Goal: Task Accomplishment & Management: Manage account settings

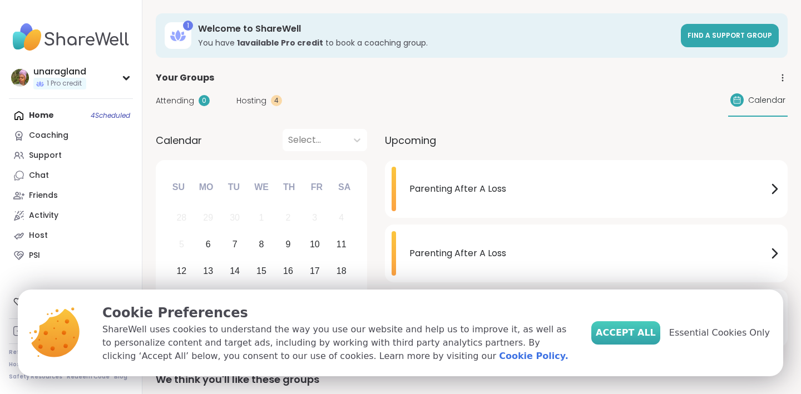
click at [636, 330] on span "Accept All" at bounding box center [626, 332] width 60 height 13
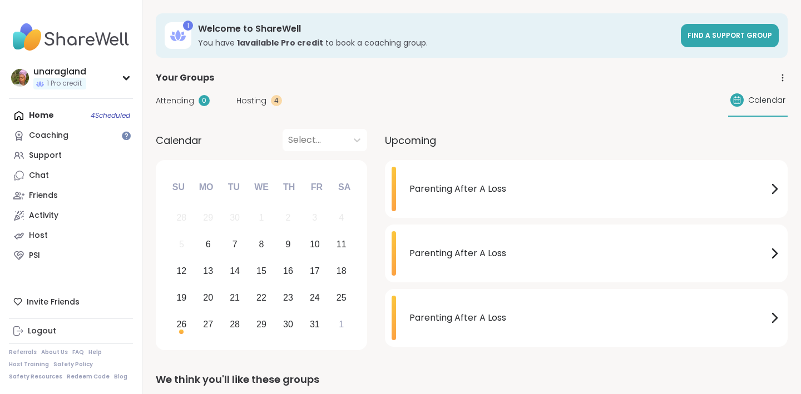
click at [778, 80] on icon at bounding box center [782, 78] width 10 height 10
click at [780, 187] on icon at bounding box center [773, 188] width 13 height 13
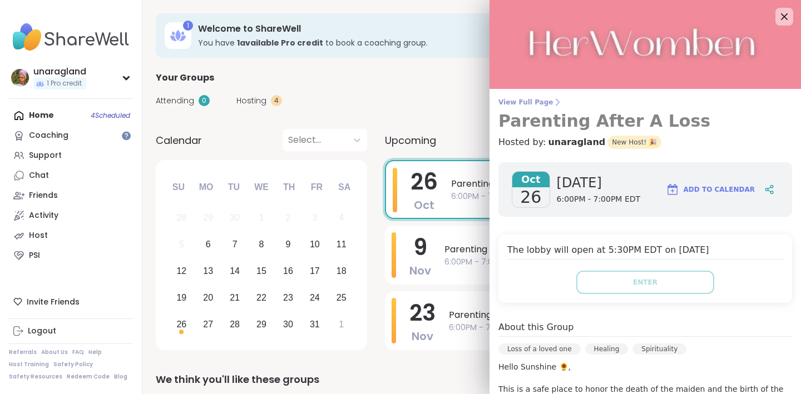
click at [544, 106] on span "View Full Page" at bounding box center [645, 102] width 294 height 9
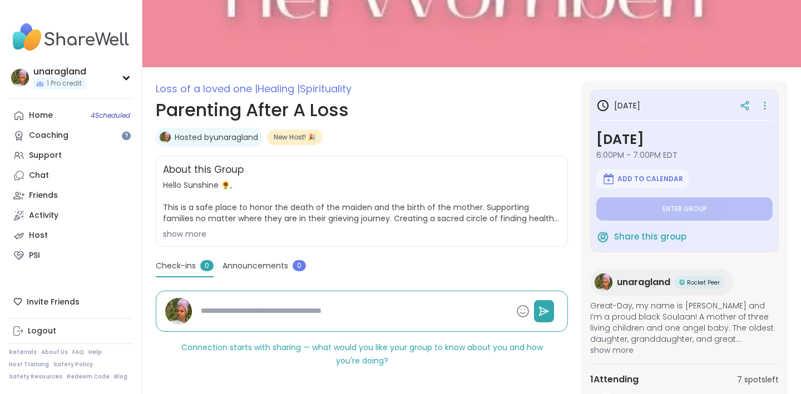
scroll to position [78, 0]
click at [46, 228] on link "Host" at bounding box center [71, 236] width 124 height 20
type textarea "*"
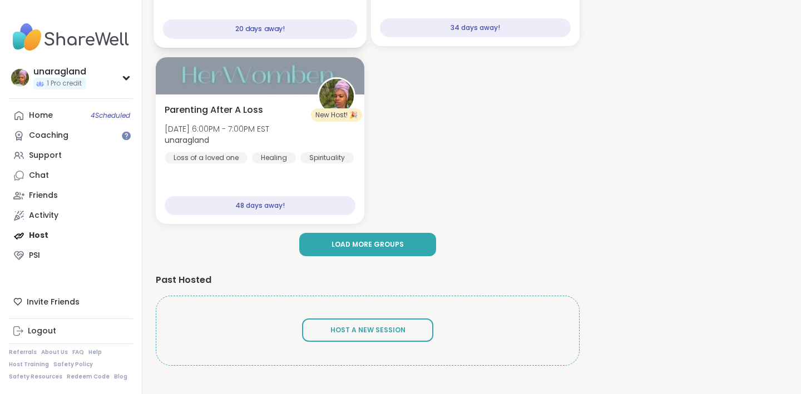
scroll to position [290, 0]
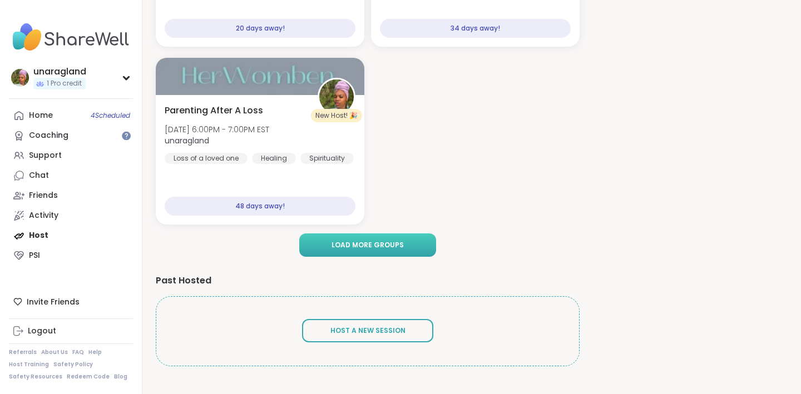
click at [321, 245] on button "Load more groups" at bounding box center [367, 245] width 137 height 23
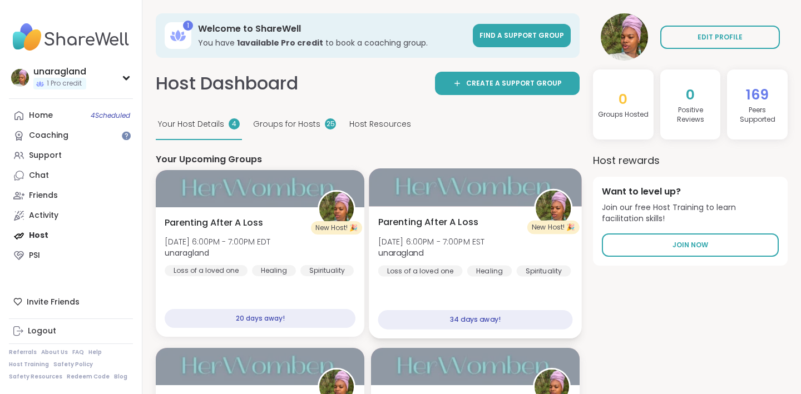
scroll to position [0, 0]
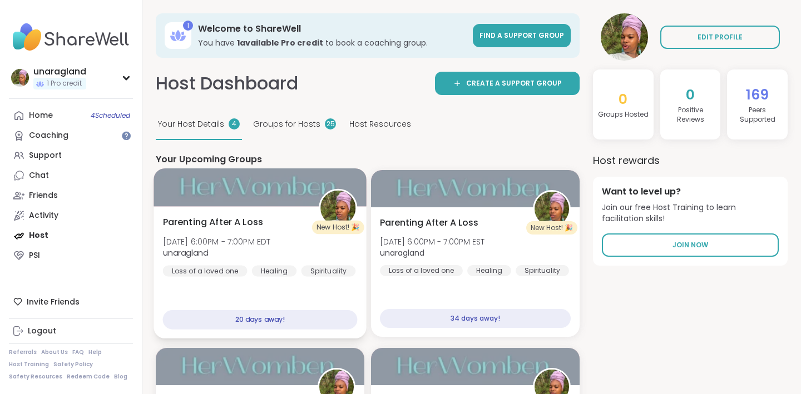
click at [205, 182] on div at bounding box center [259, 187] width 213 height 38
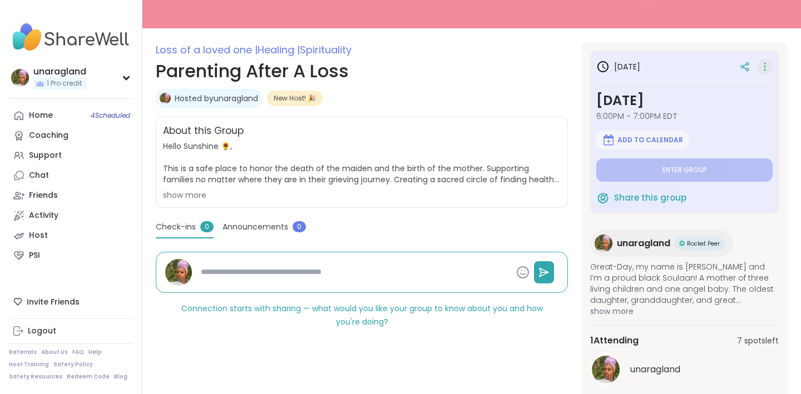
click at [758, 66] on div at bounding box center [765, 67] width 16 height 16
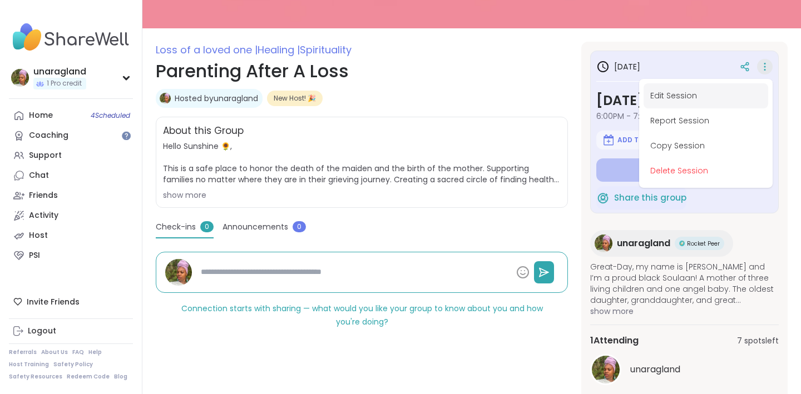
click at [668, 100] on button "Edit Session" at bounding box center [705, 95] width 125 height 25
type textarea "*"
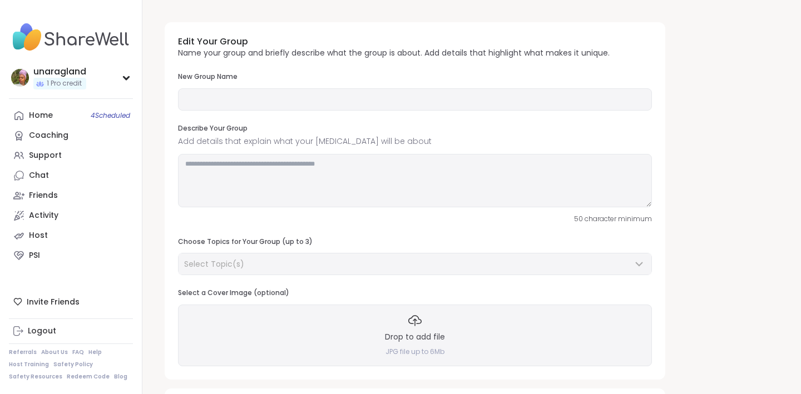
type input "**********"
type textarea "**********"
type input "*"
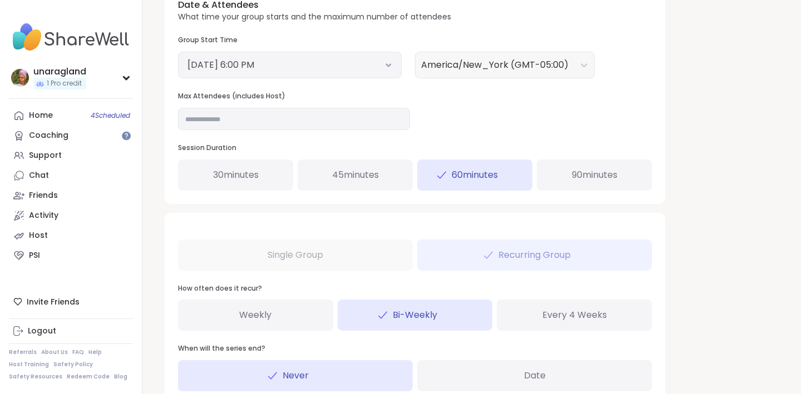
scroll to position [439, 0]
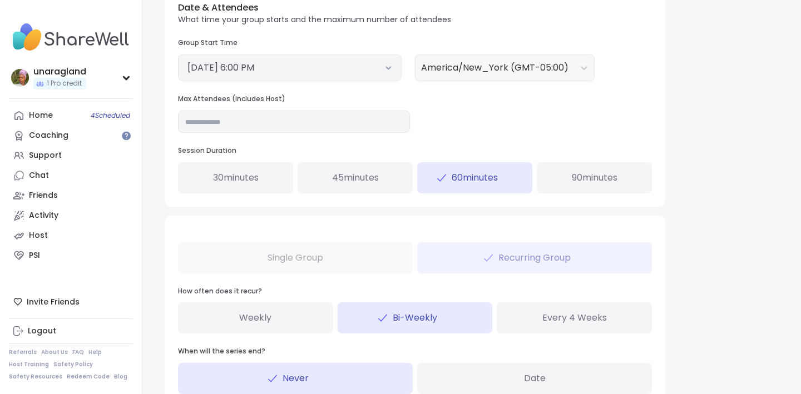
click at [338, 261] on div "Single Group Recurring Group How often does it recur? Weekly Bi-Weekly Every 4 …" at bounding box center [415, 312] width 500 height 192
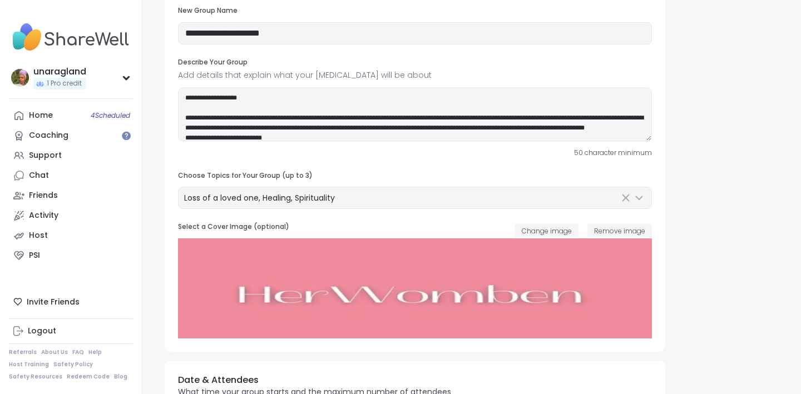
scroll to position [0, 0]
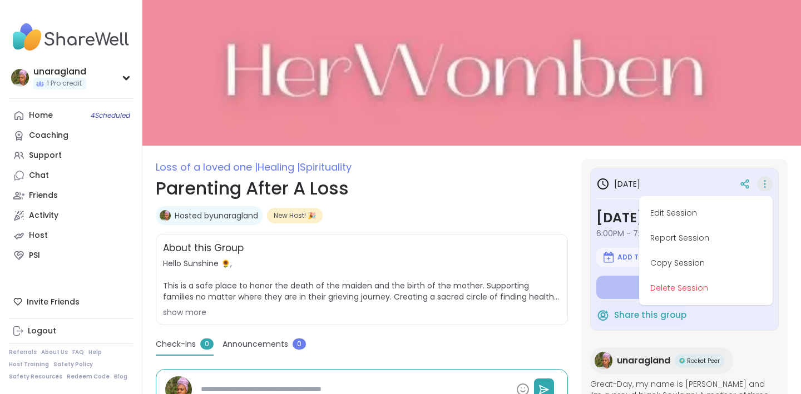
click at [685, 296] on button "Delete Session" at bounding box center [705, 288] width 125 height 25
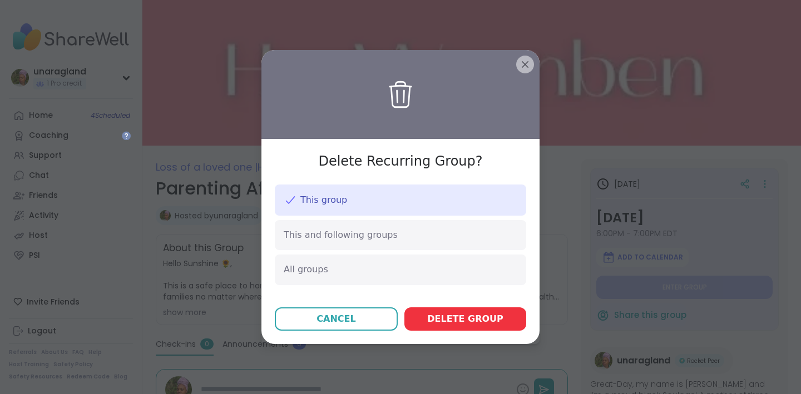
click at [464, 314] on span "Delete group" at bounding box center [465, 319] width 76 height 13
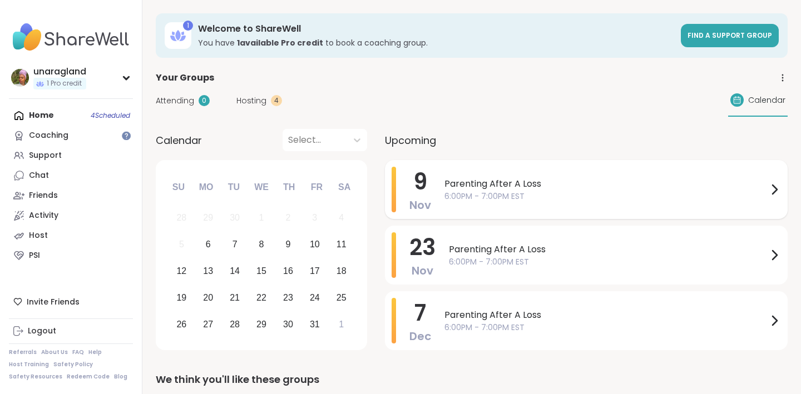
click at [568, 203] on div "Parenting After A Loss 6:00PM - 7:00PM EST" at bounding box center [612, 190] width 336 height 46
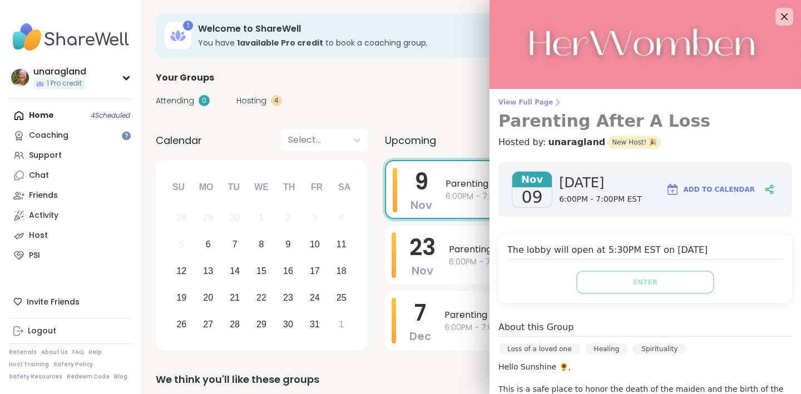
click at [556, 103] on icon at bounding box center [557, 103] width 3 height 6
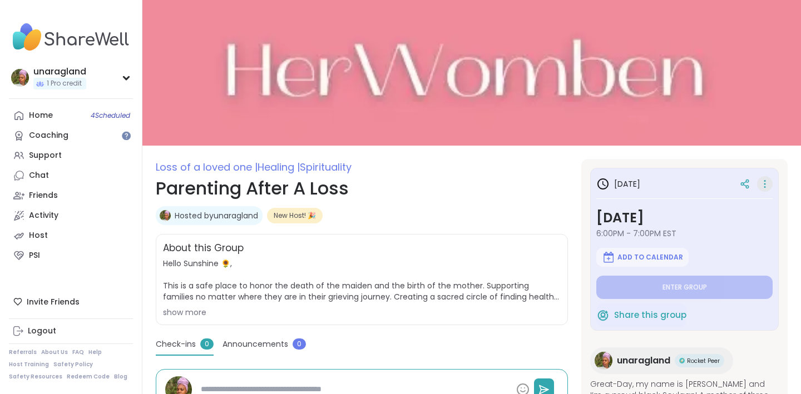
click at [761, 179] on icon at bounding box center [764, 184] width 11 height 16
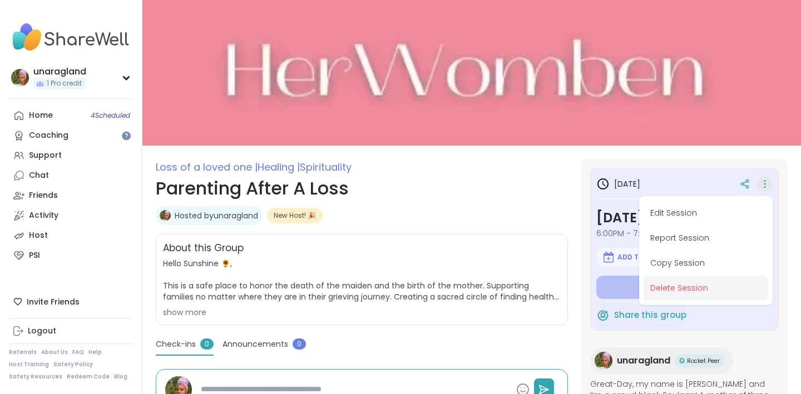
click at [670, 289] on button "Delete Session" at bounding box center [705, 288] width 125 height 25
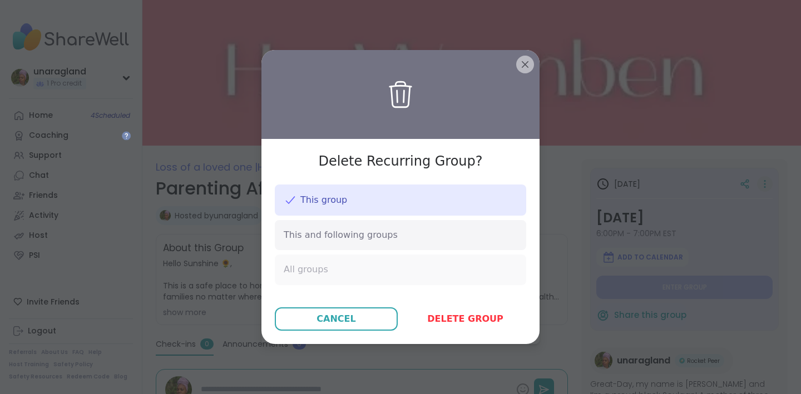
click at [403, 272] on div "All groups" at bounding box center [400, 270] width 251 height 30
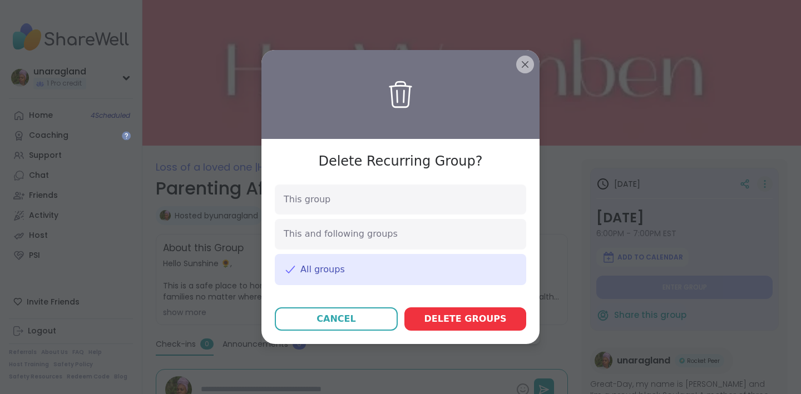
click at [435, 314] on span "Delete group s" at bounding box center [465, 319] width 82 height 13
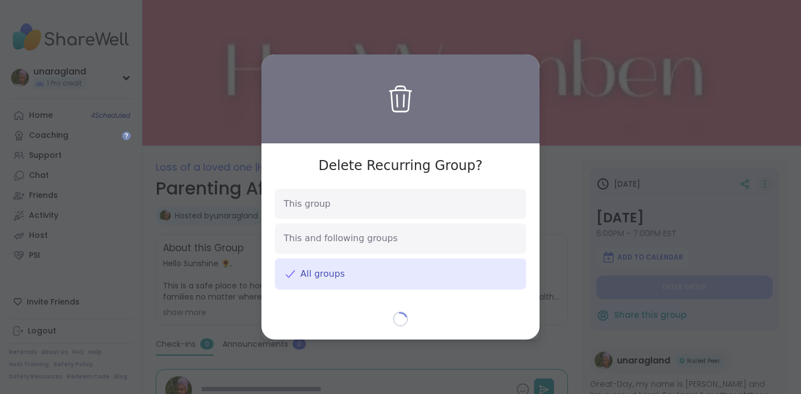
type textarea "*"
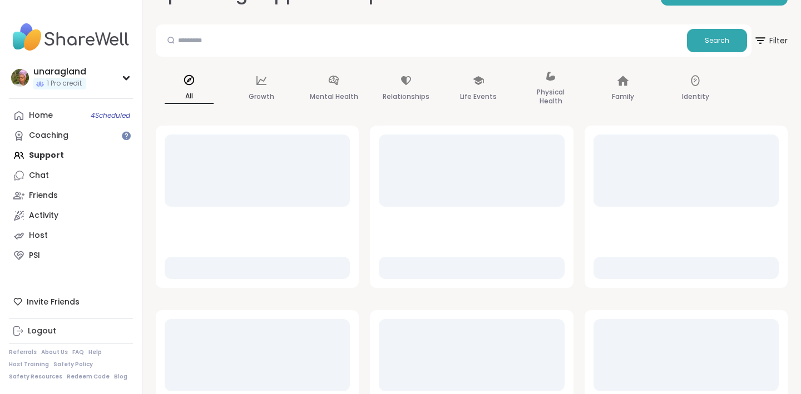
scroll to position [93, 0]
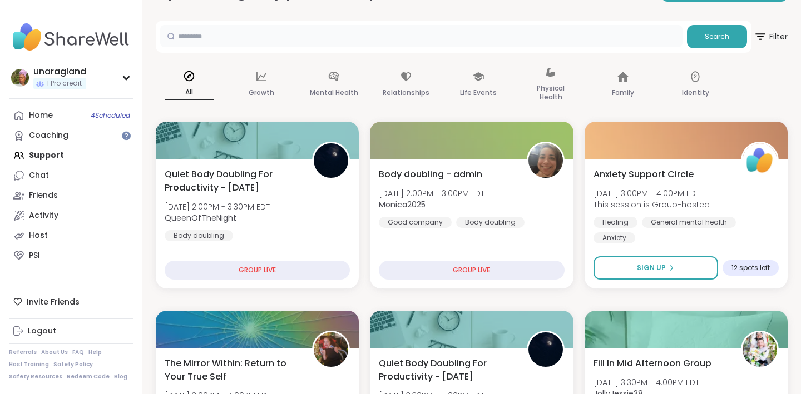
click at [210, 41] on input "text" at bounding box center [421, 36] width 522 height 22
type input "***"
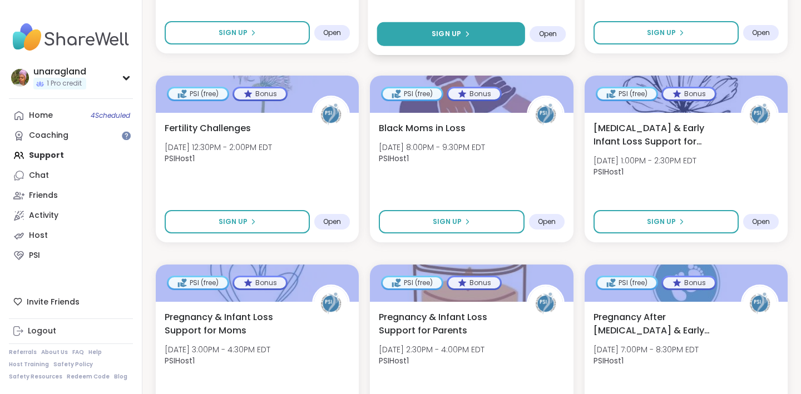
scroll to position [331, 0]
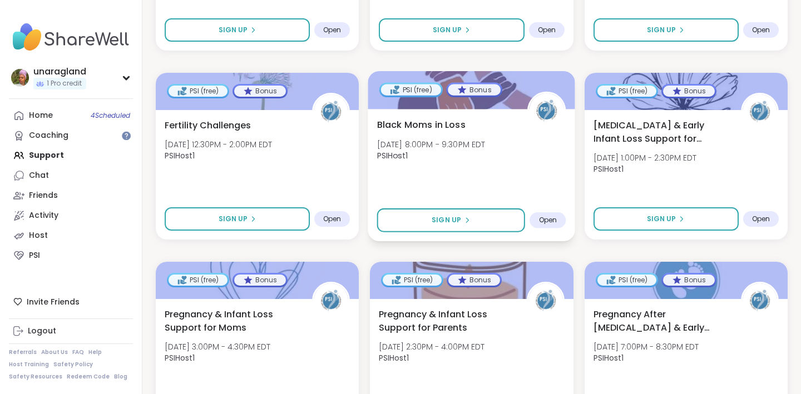
click at [469, 103] on div at bounding box center [471, 90] width 207 height 38
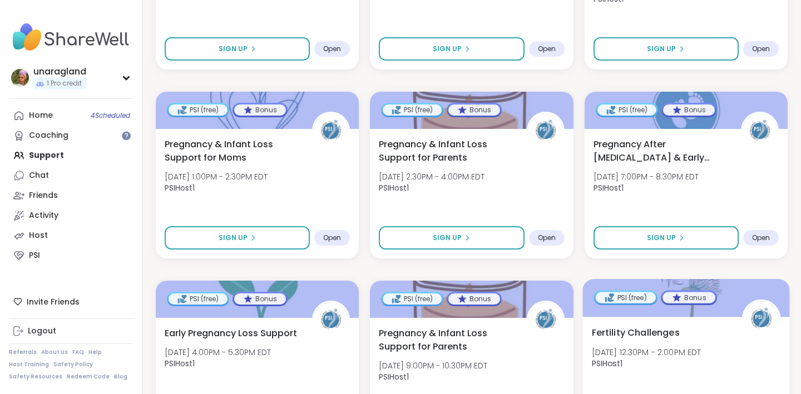
scroll to position [1622, 0]
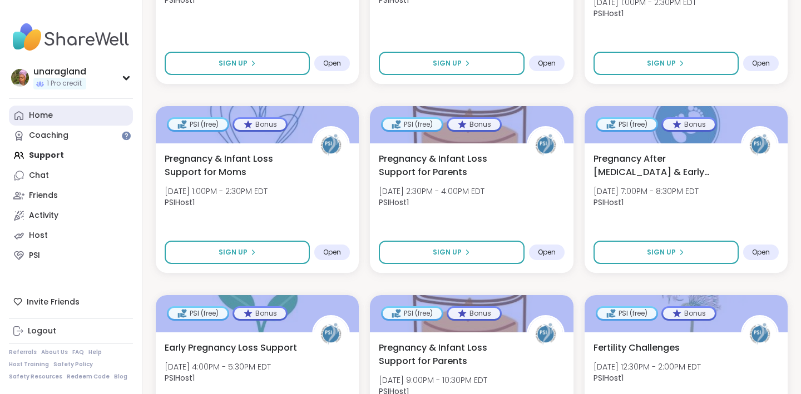
click at [57, 112] on link "Home" at bounding box center [71, 116] width 124 height 20
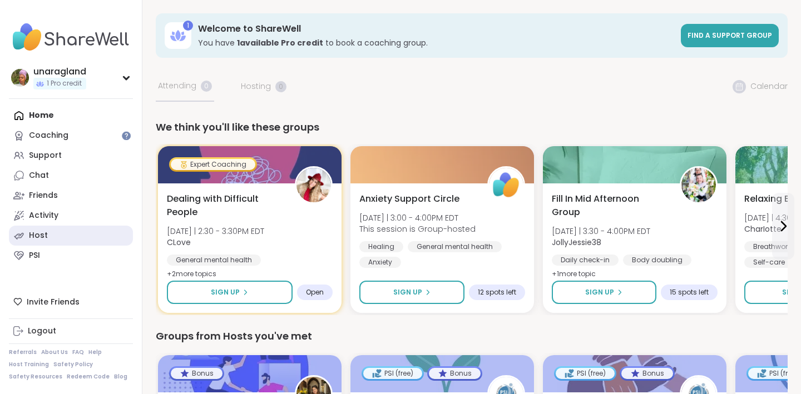
click at [33, 236] on div "Host" at bounding box center [38, 235] width 19 height 11
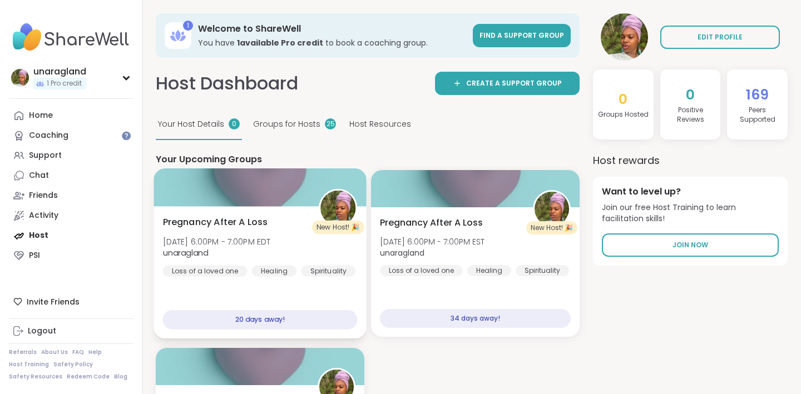
click at [241, 194] on div at bounding box center [259, 187] width 213 height 38
click at [267, 182] on div at bounding box center [259, 187] width 213 height 38
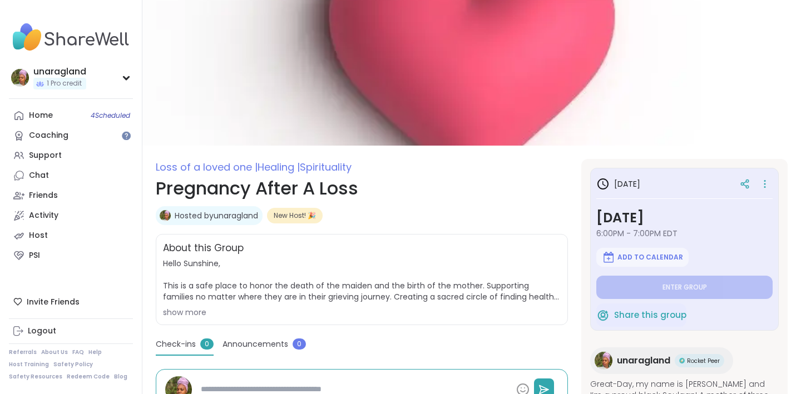
click at [587, 59] on img at bounding box center [471, 73] width 658 height 146
drag, startPoint x: 386, startPoint y: 203, endPoint x: 386, endPoint y: 163, distance: 39.5
click at [386, 164] on div "Loss of a loved one | Healing | Spirituality Pregnancy After A Loss Hosted by u…" at bounding box center [362, 190] width 412 height 62
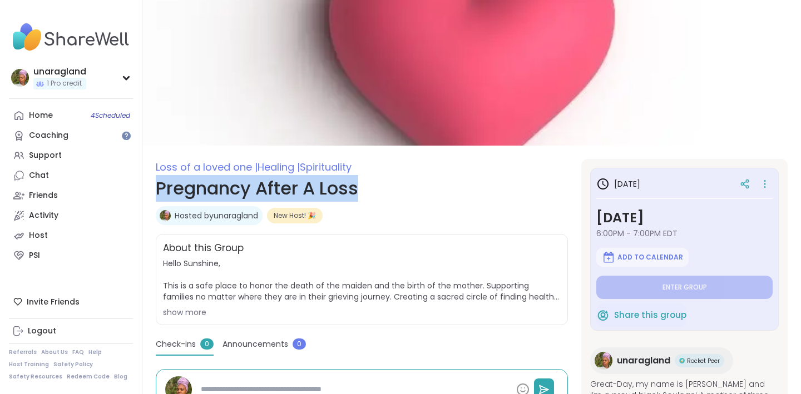
click at [370, 76] on img at bounding box center [471, 73] width 658 height 146
click at [403, 31] on img at bounding box center [471, 73] width 658 height 146
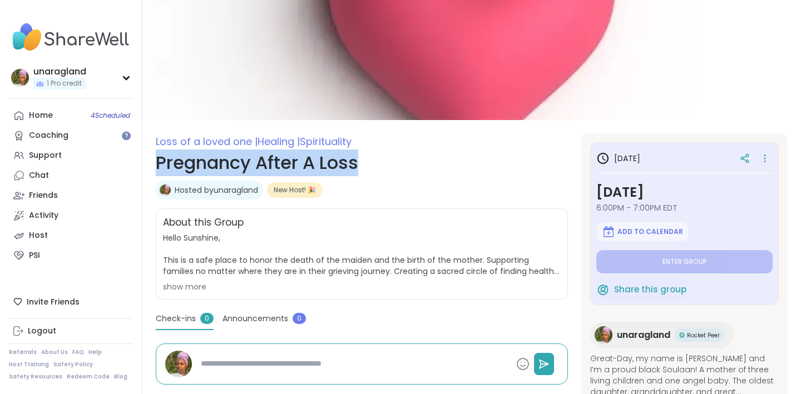
scroll to position [38, 0]
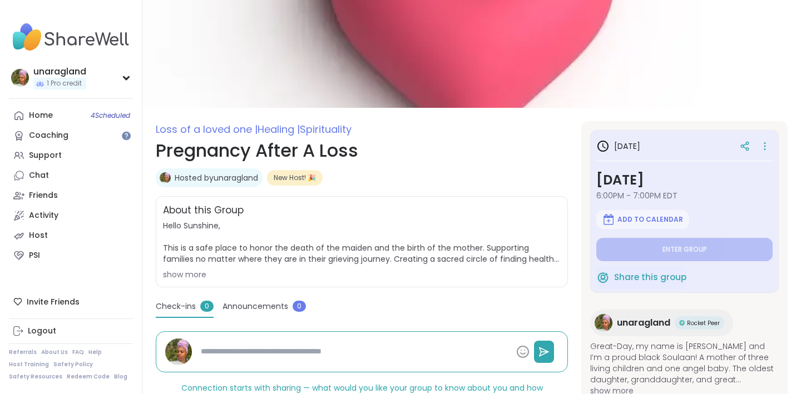
click at [195, 278] on div "show more" at bounding box center [362, 274] width 398 height 11
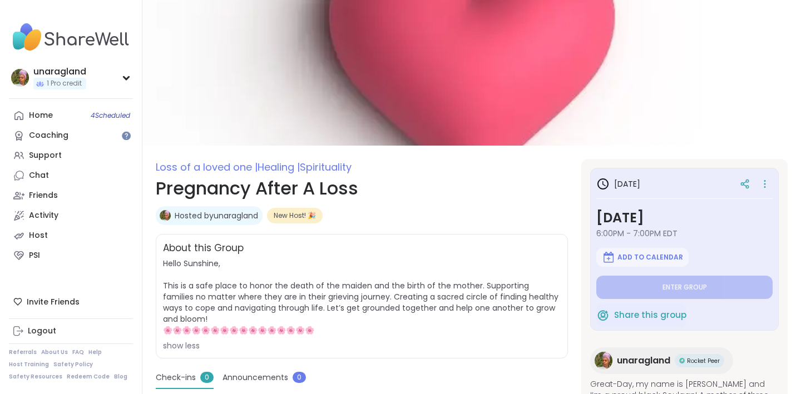
scroll to position [0, 0]
click at [47, 110] on div "Home 4 Scheduled" at bounding box center [41, 115] width 24 height 11
type textarea "*"
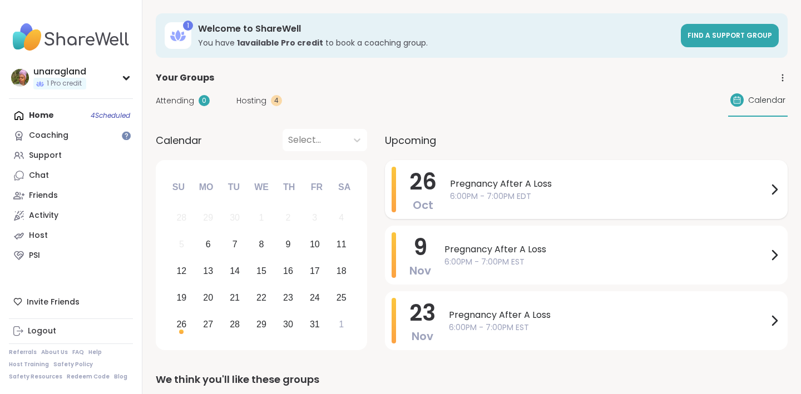
click at [480, 181] on span "Pregnancy After A Loss" at bounding box center [609, 183] width 318 height 13
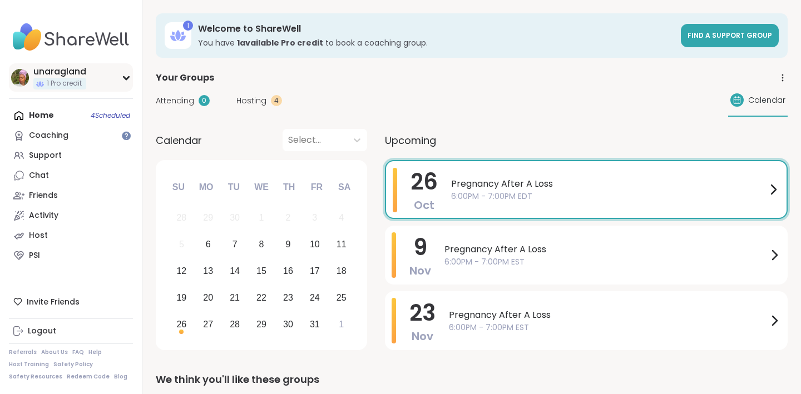
click at [120, 75] on div "unaragland 1 Pro credit" at bounding box center [71, 77] width 124 height 28
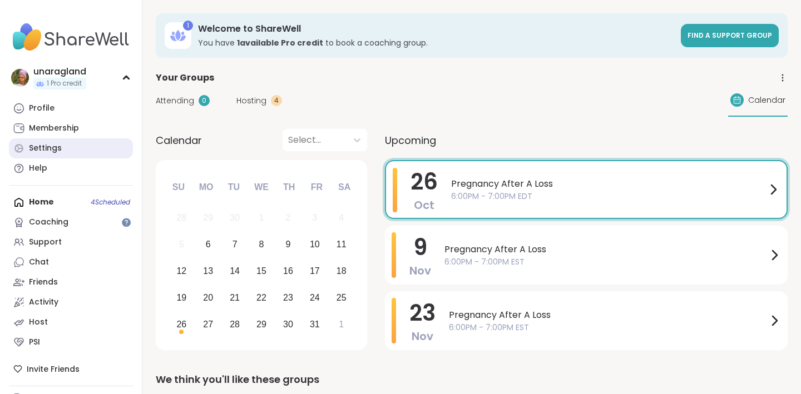
click at [62, 147] on link "Settings" at bounding box center [71, 148] width 124 height 20
select select "**"
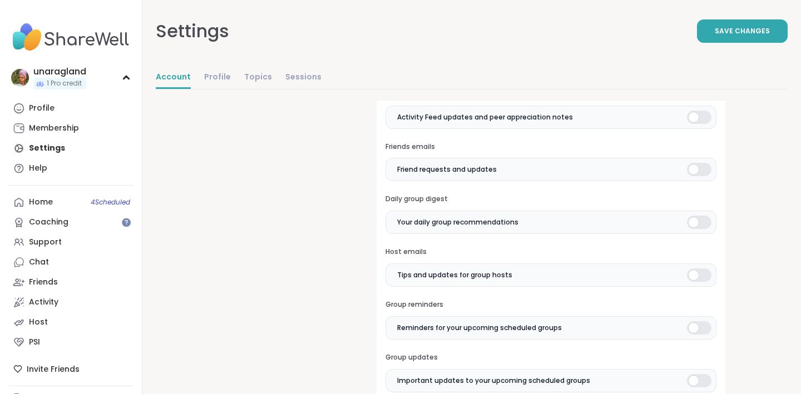
scroll to position [372, 0]
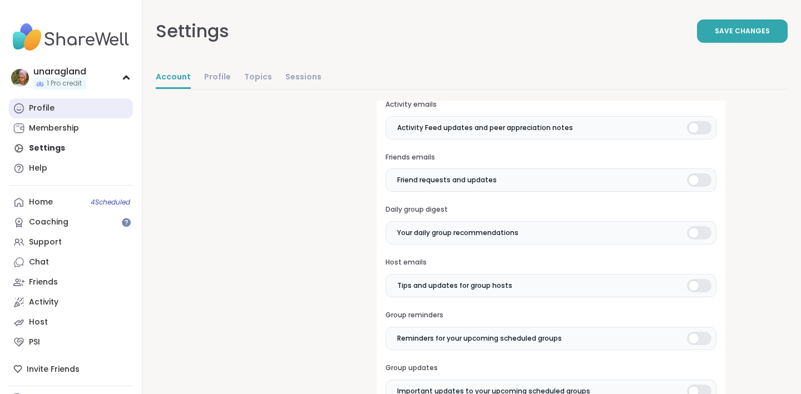
click at [61, 109] on link "Profile" at bounding box center [71, 108] width 124 height 20
